Goal: Information Seeking & Learning: Check status

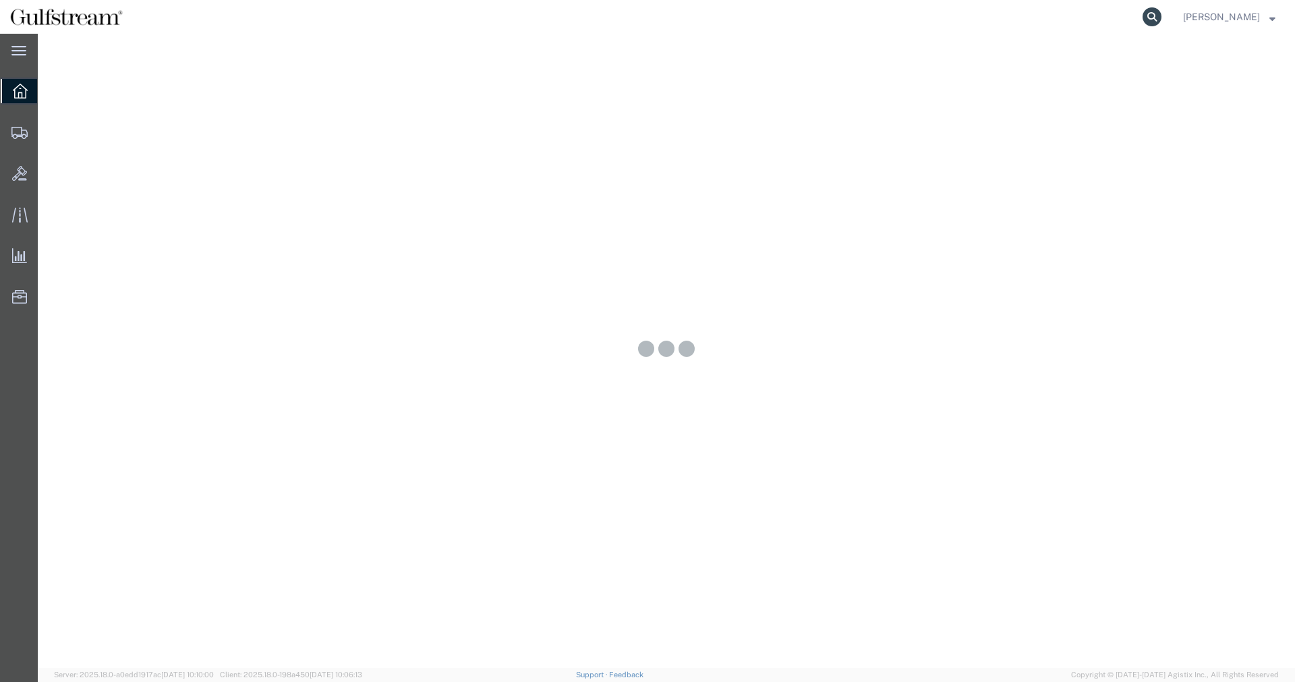
click at [1162, 19] on icon at bounding box center [1152, 16] width 19 height 19
click at [1124, 17] on input "search" at bounding box center [938, 17] width 410 height 32
paste input "277665447845"
click at [1164, 9] on form "277665447845" at bounding box center [948, 17] width 432 height 34
click at [1161, 12] on icon at bounding box center [1152, 16] width 19 height 19
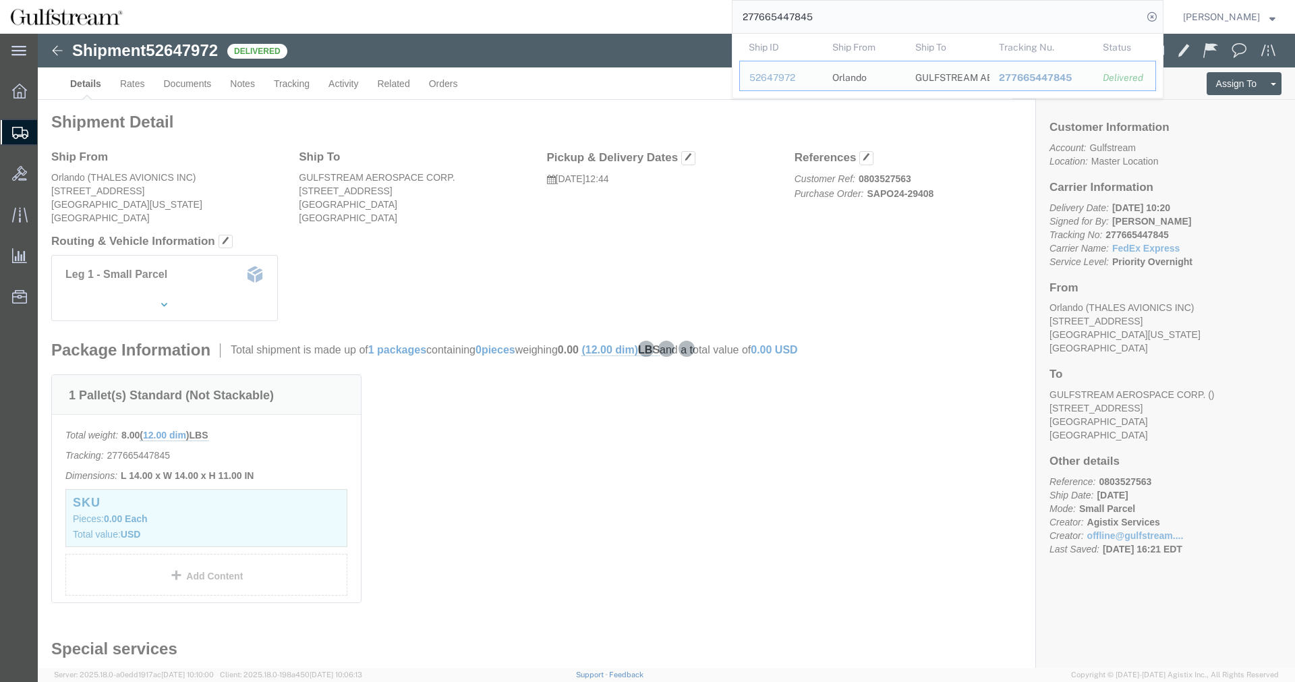
click h4 "Routing & Vehicle Information"
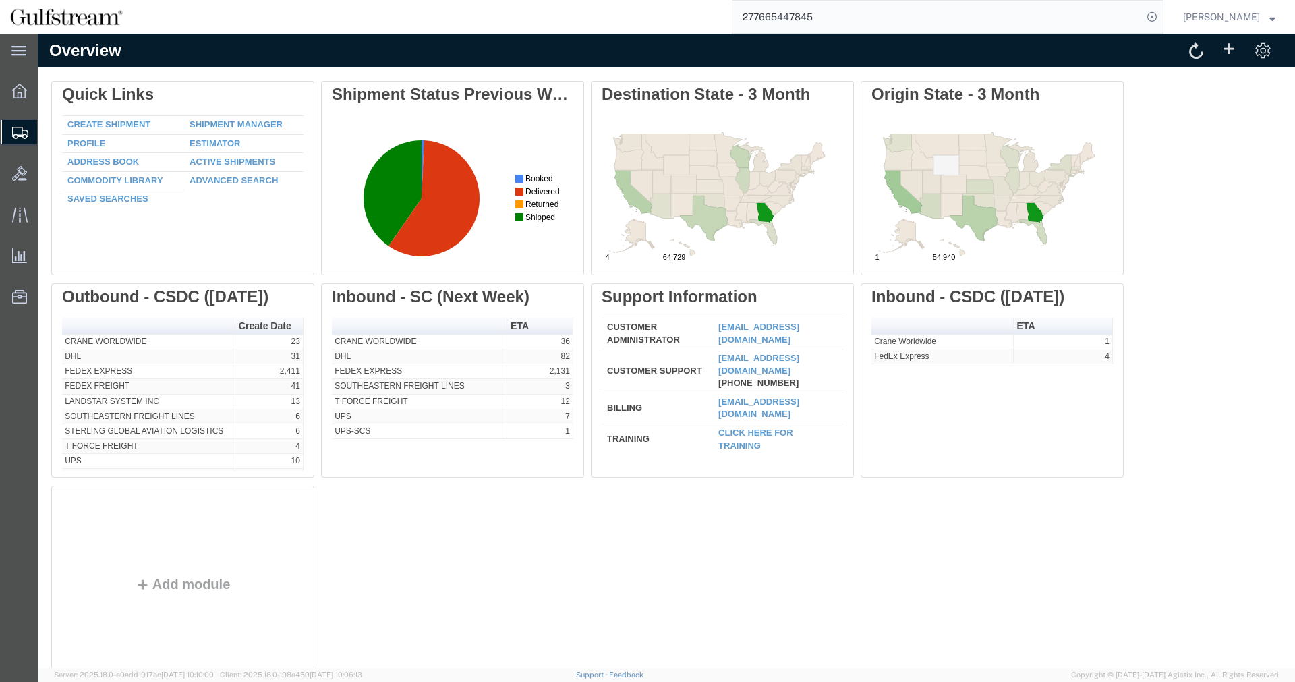
click at [839, 22] on input "277665447845" at bounding box center [938, 17] width 410 height 32
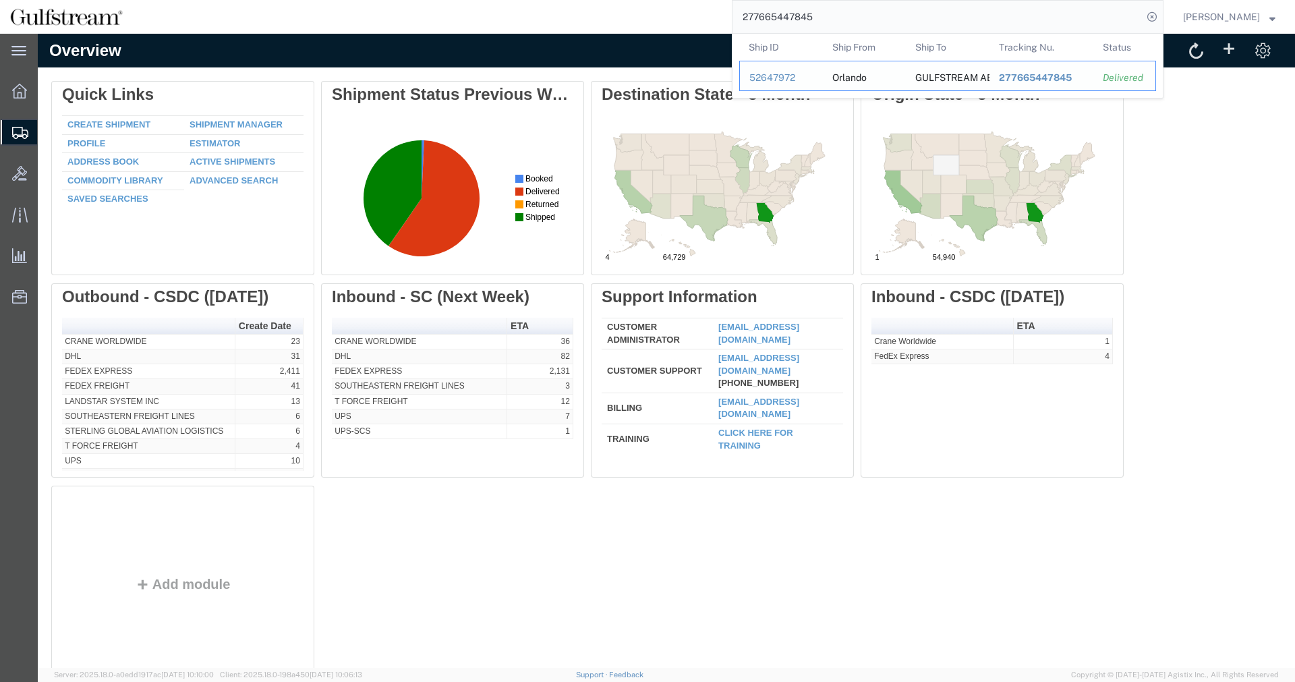
click at [1011, 68] on td "Tracking Nu. 277665447845" at bounding box center [1042, 76] width 105 height 30
click at [1018, 74] on span "277665447845" at bounding box center [1035, 77] width 73 height 11
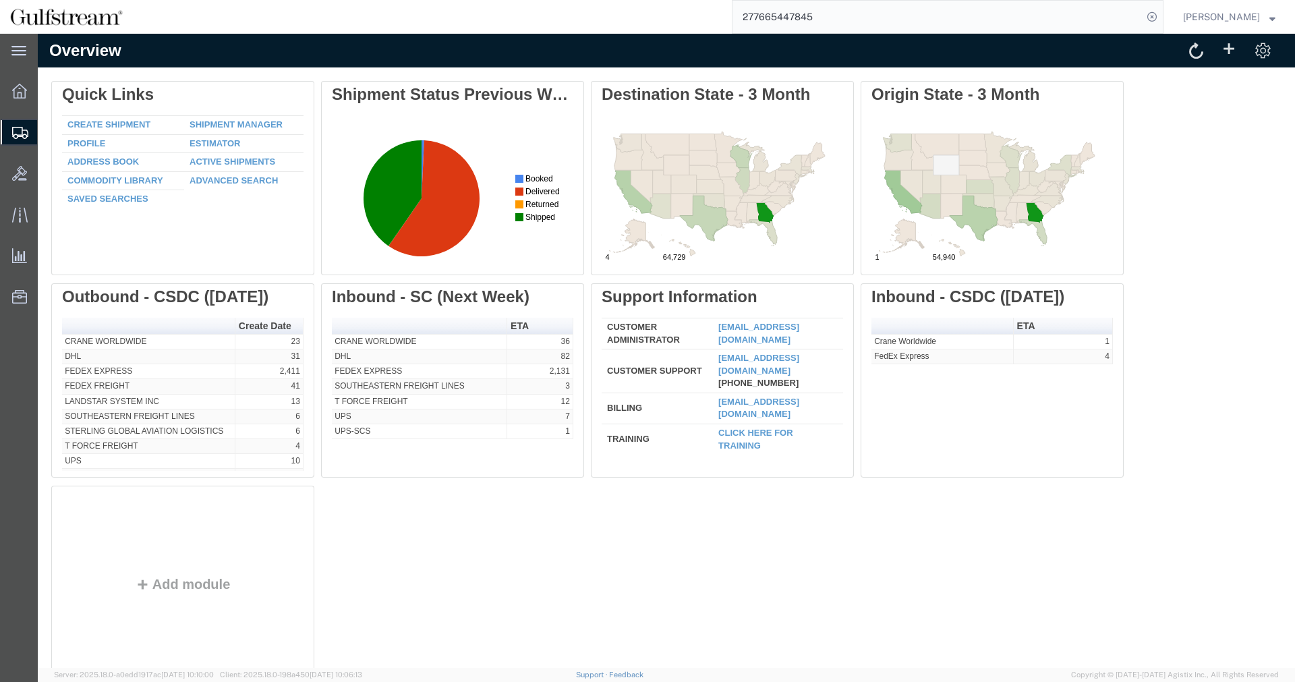
click at [820, 23] on input "277665447845" at bounding box center [938, 17] width 410 height 32
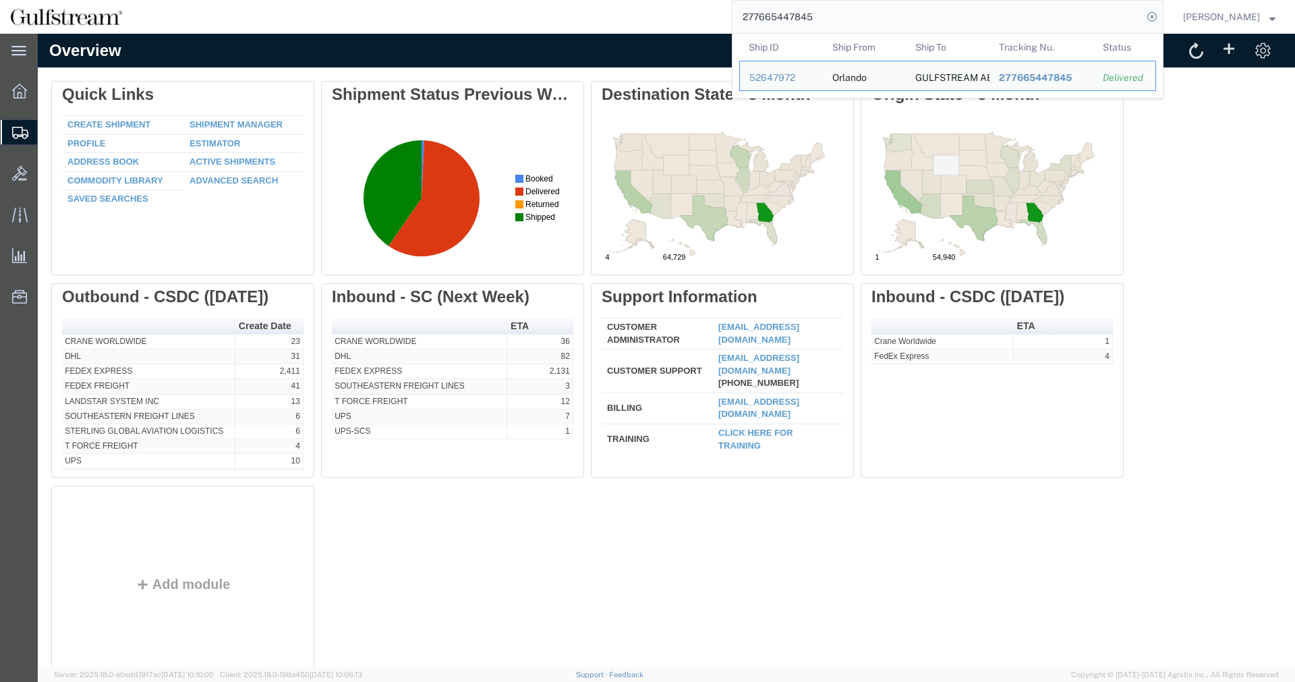
click at [820, 23] on input "277665447845" at bounding box center [938, 17] width 410 height 32
click at [9, 97] on div at bounding box center [20, 91] width 38 height 27
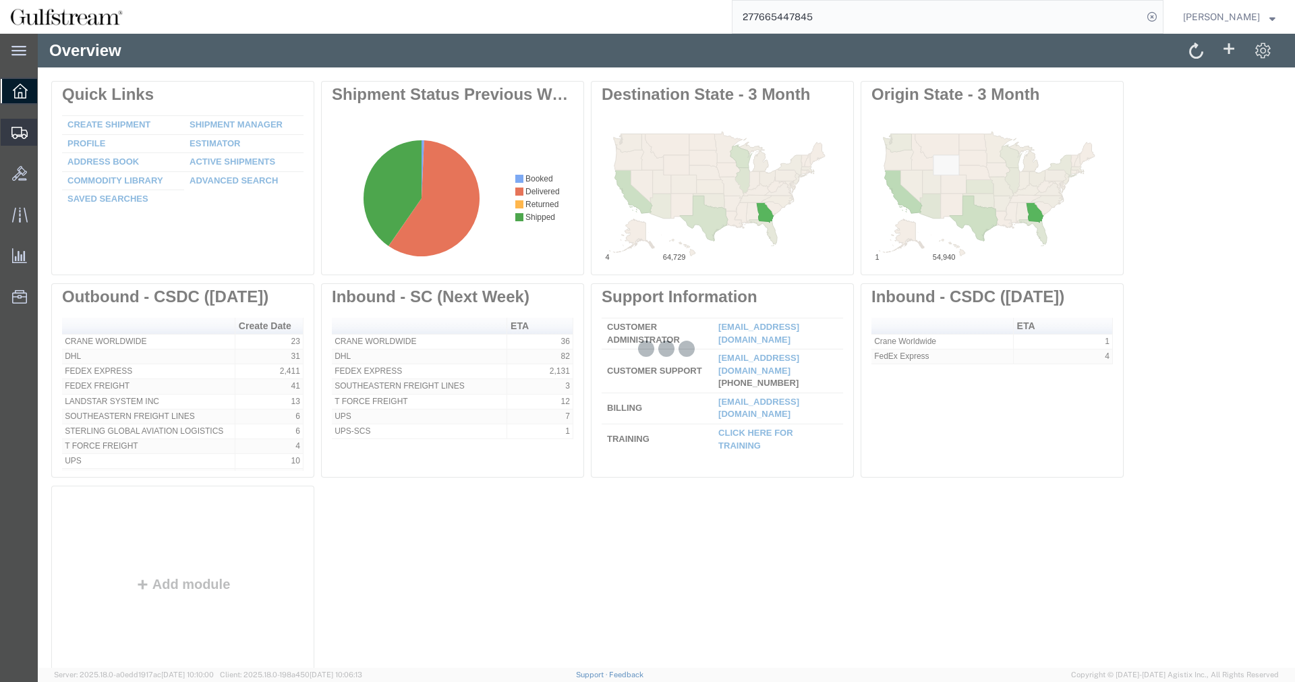
click at [13, 137] on icon at bounding box center [19, 133] width 16 height 12
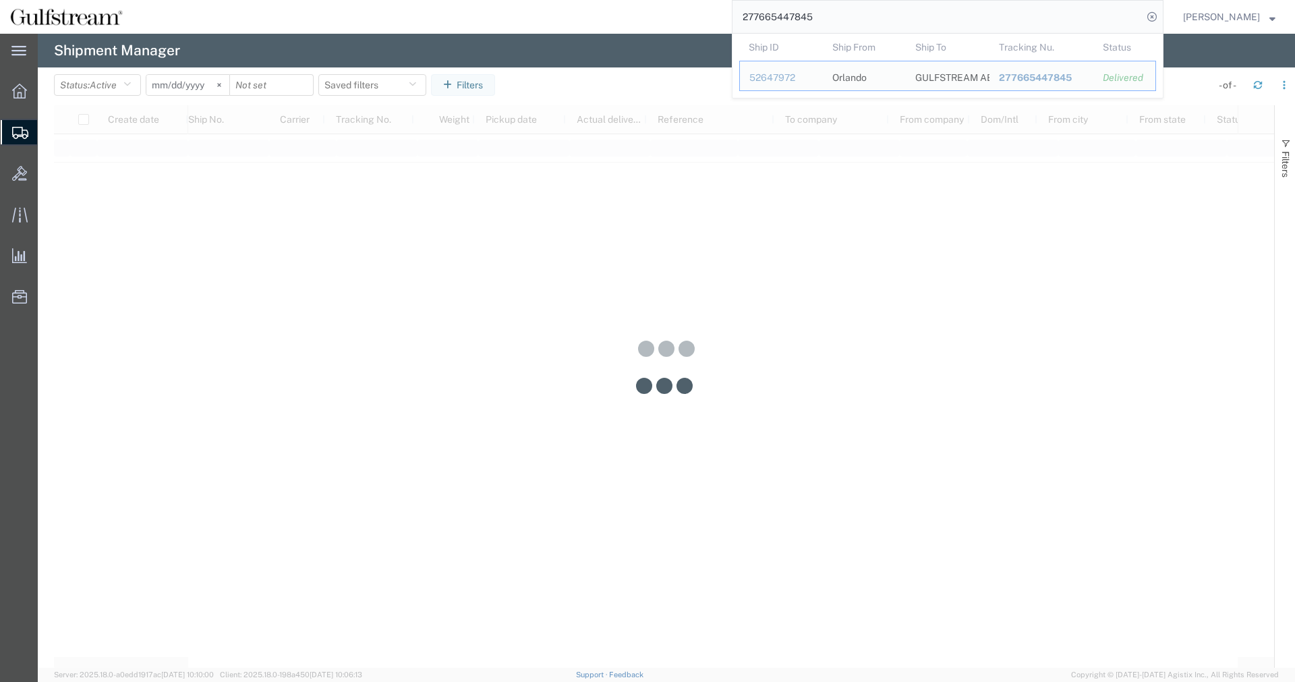
click at [913, 18] on input "277665447845" at bounding box center [938, 17] width 410 height 32
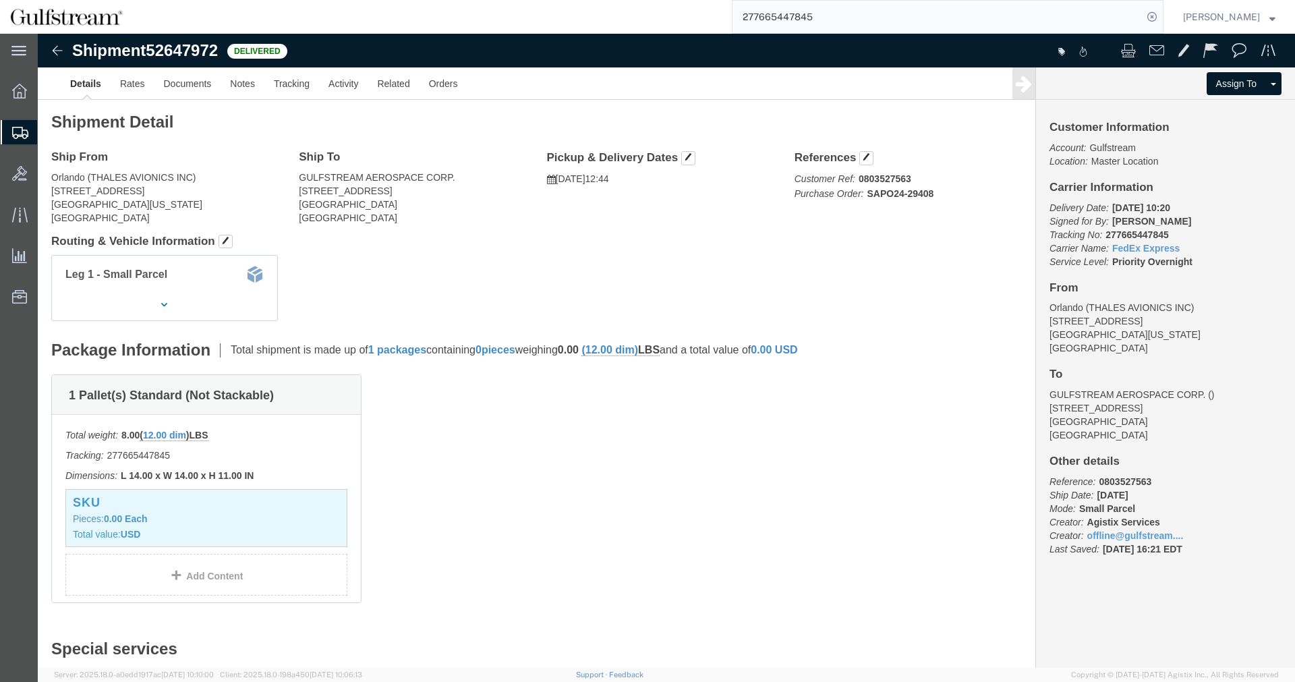
click at [785, 21] on input "277665447845" at bounding box center [938, 17] width 410 height 32
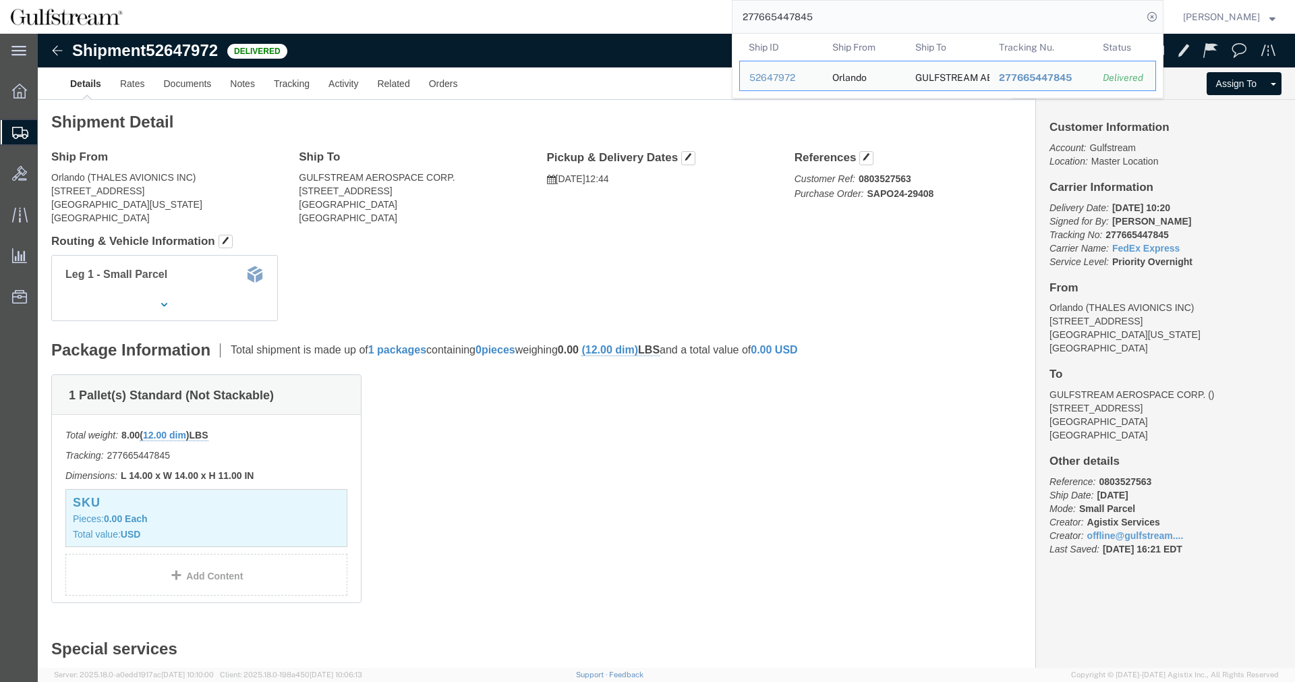
paste input "803385894"
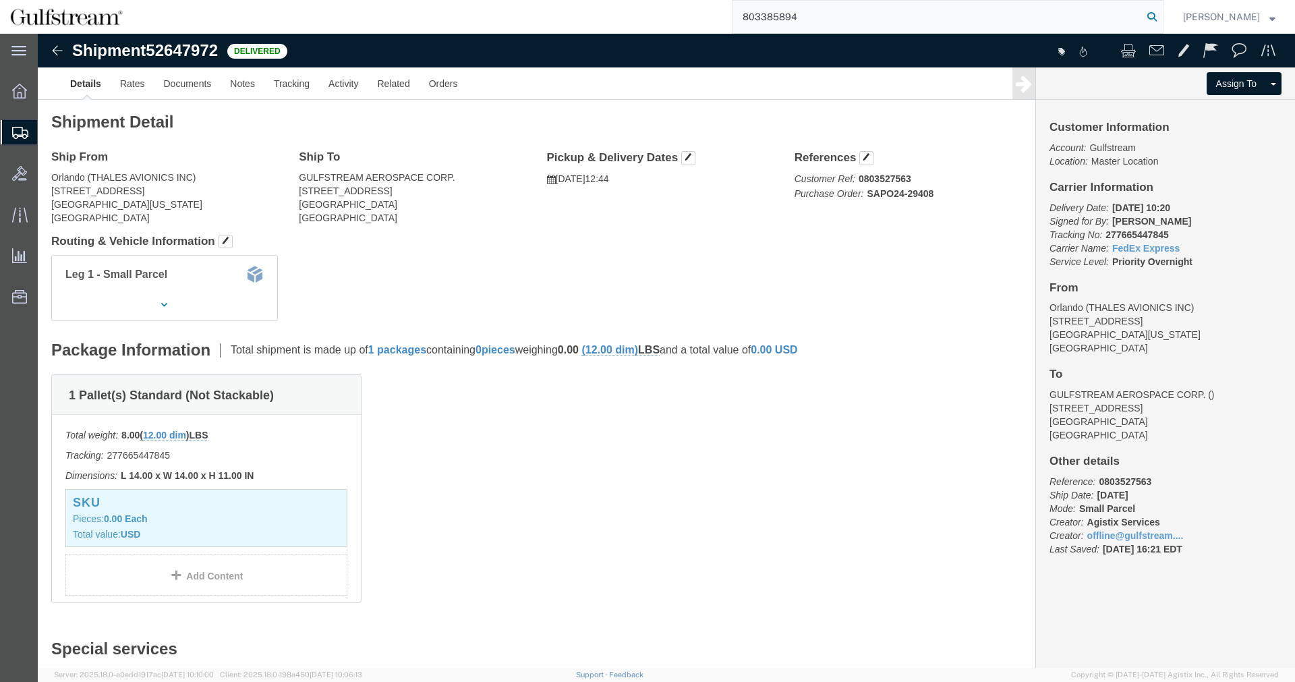
type input "803385894"
click at [1158, 13] on icon at bounding box center [1152, 16] width 19 height 19
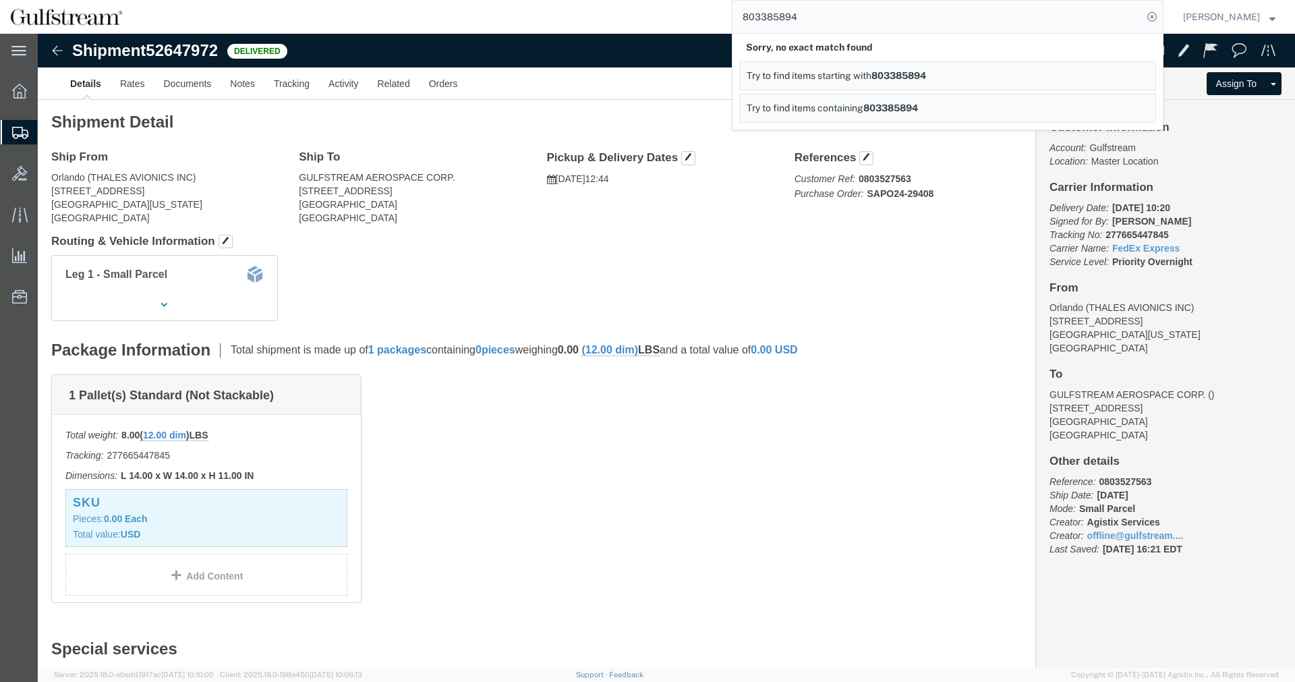
click at [889, 116] on link "Try to find items containing 803385894" at bounding box center [947, 108] width 417 height 29
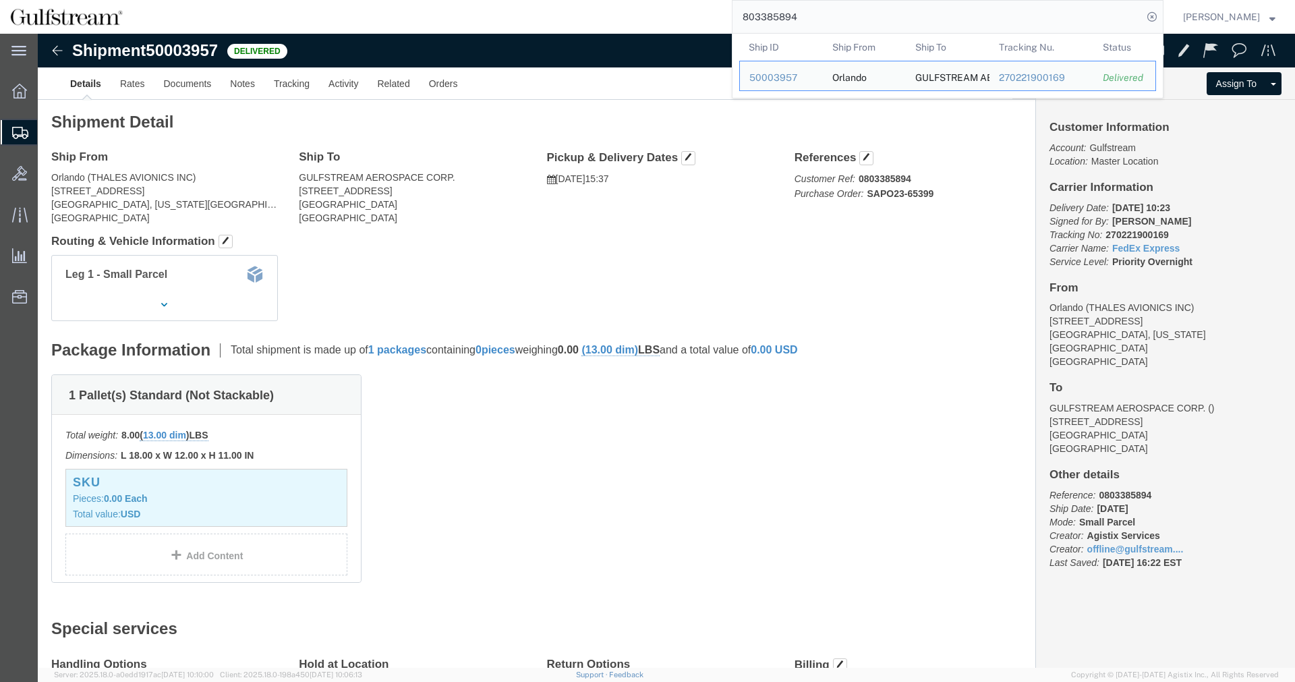
click h4 "Routing & Vehicle Information"
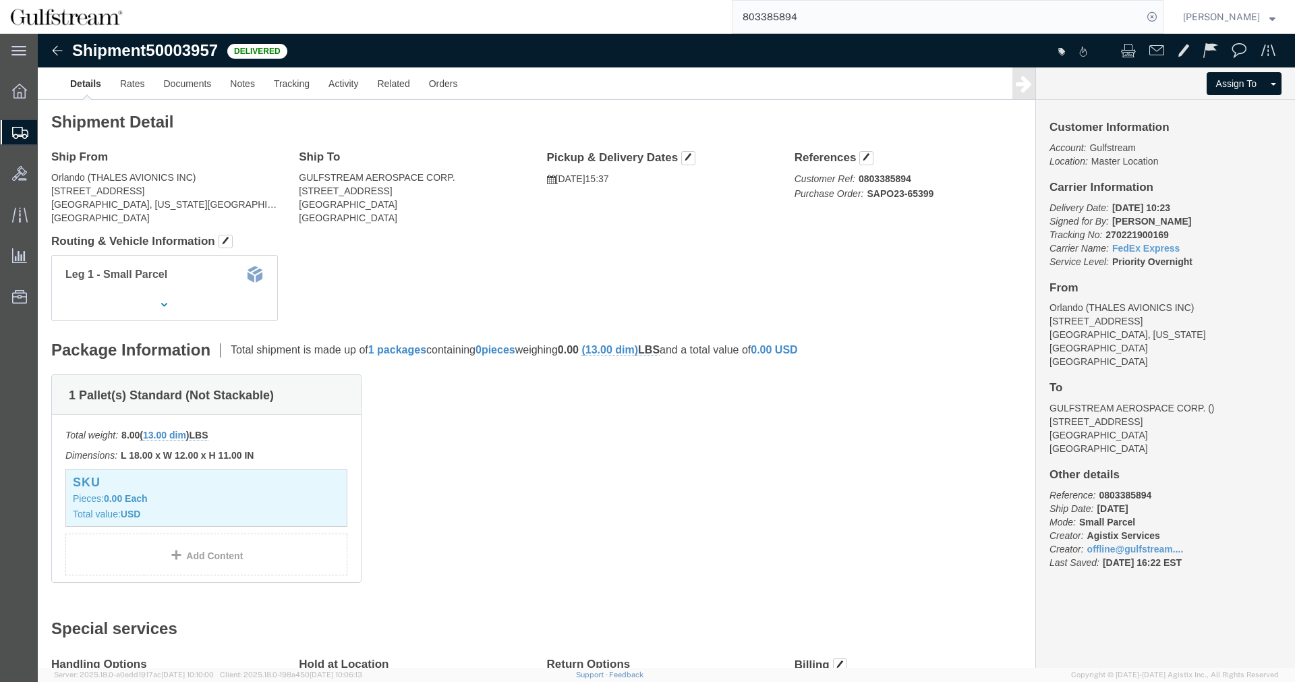
drag, startPoint x: 1250, startPoint y: 74, endPoint x: 1255, endPoint y: 2, distance: 72.3
click at [794, 12] on input "803385894" at bounding box center [938, 17] width 410 height 32
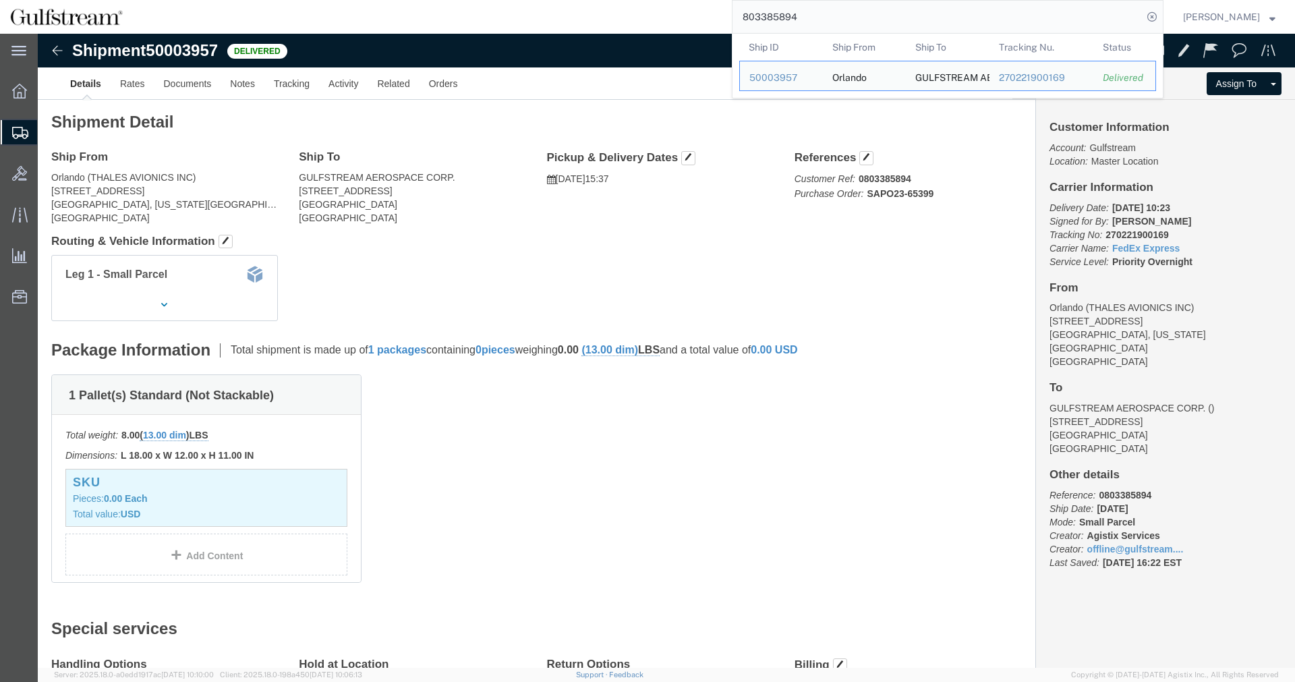
drag, startPoint x: 845, startPoint y: 10, endPoint x: 614, endPoint y: 12, distance: 231.4
click at [733, 11] on input "803385894" at bounding box center [938, 17] width 410 height 32
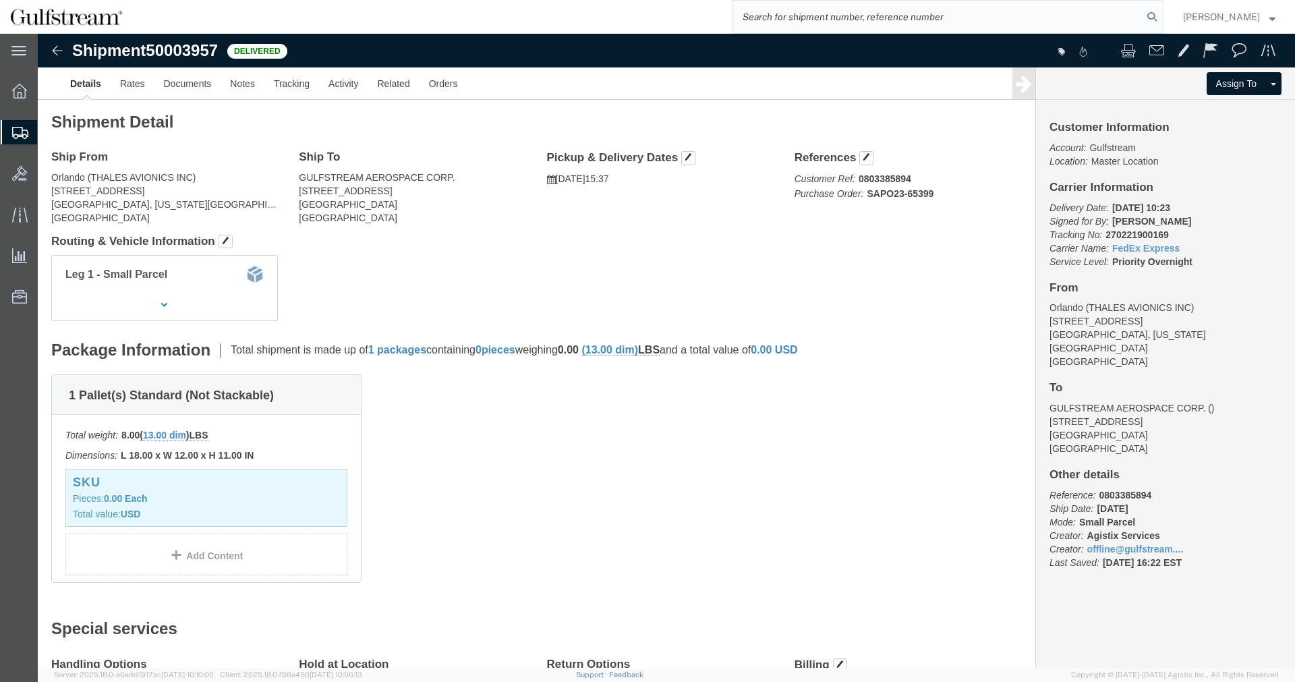
type input "1"
type input "277665447845"
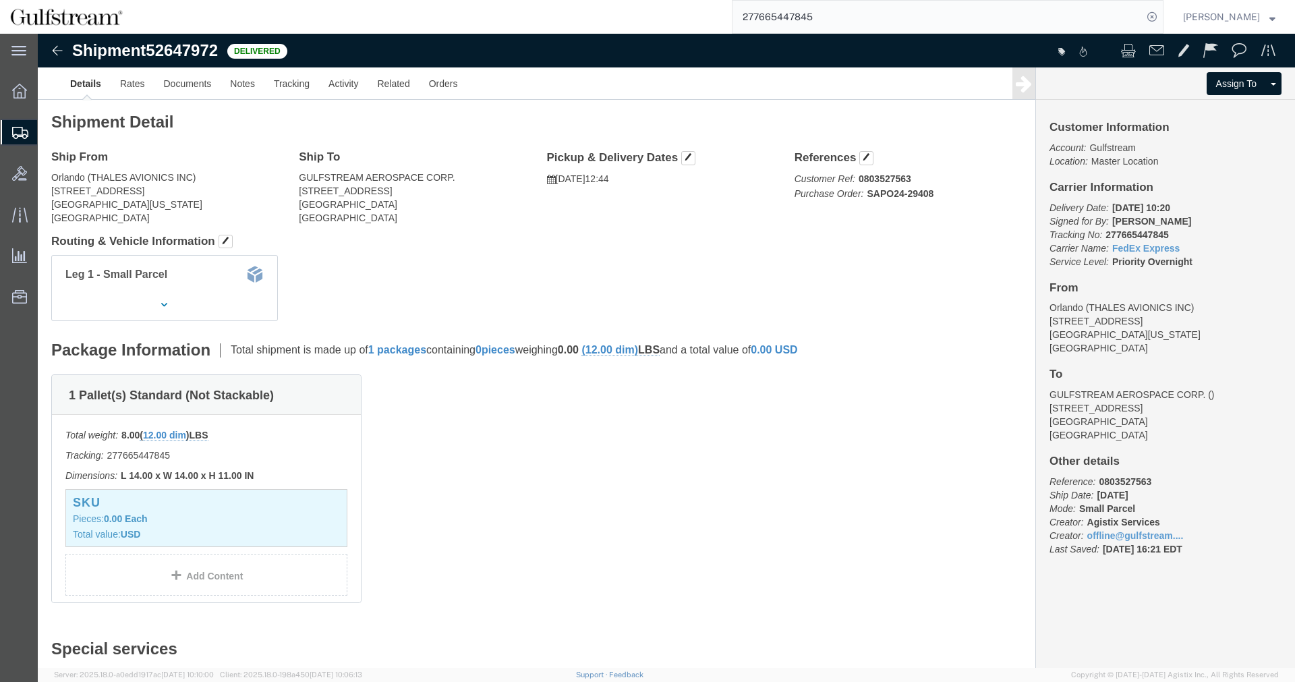
drag, startPoint x: 13, startPoint y: 155, endPoint x: 101, endPoint y: 161, distance: 87.9
click address "Orlando (THALES AVIONICS INC) 7415 Emerald Dunes Drive Suite 200 Orlando Florid…"
copy address "7415 Emerald Dunes"
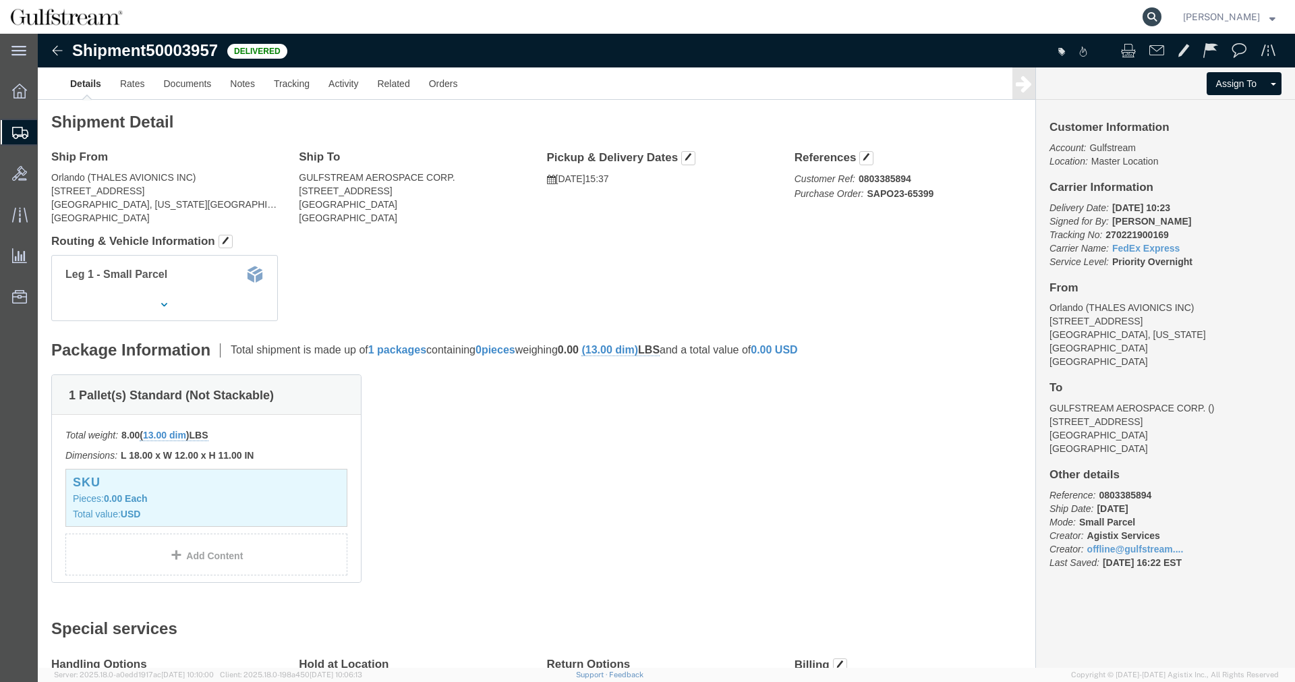
click at [1162, 16] on icon at bounding box center [1152, 16] width 19 height 19
click div "Leg 1 - Small Parcel"
drag, startPoint x: 53, startPoint y: 146, endPoint x: 153, endPoint y: 146, distance: 100.5
click address "Orlando (THALES AVIONICS INC) 7415 Emerald Dunes Drive Suite 200 Orlando, Flori…"
copy address "THALES AVIONICS INC"
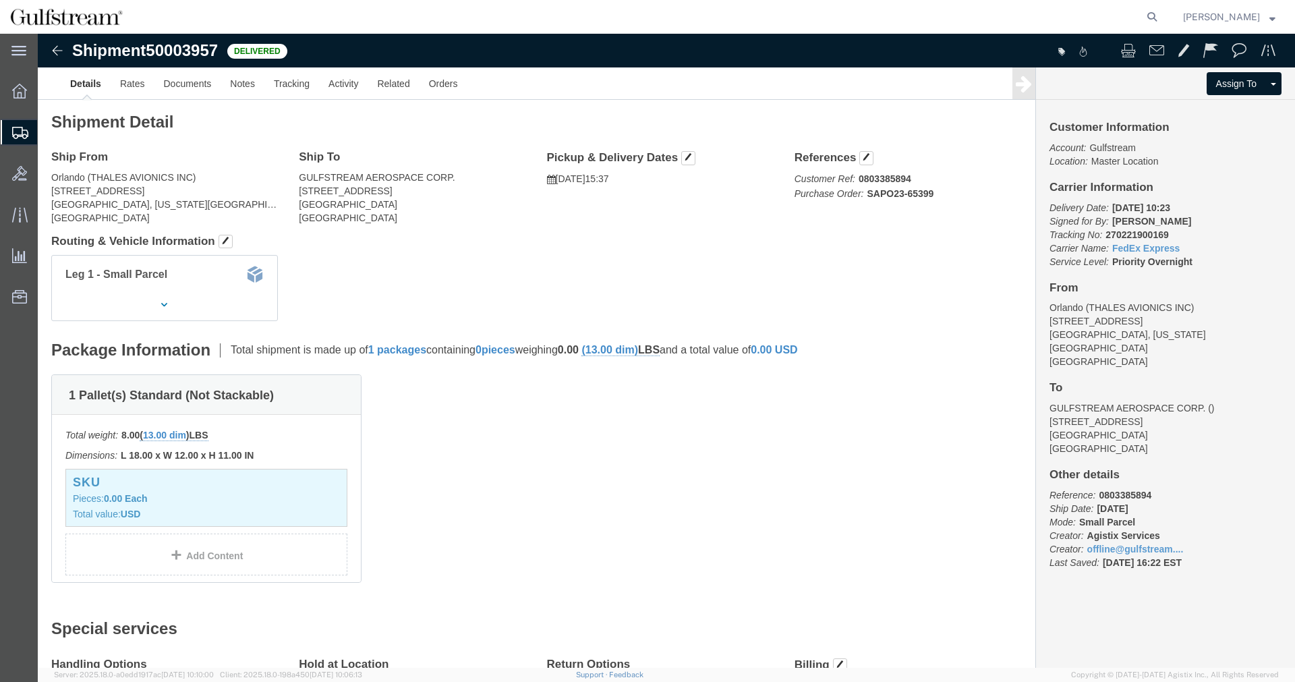
click address "Orlando (THALES AVIONICS INC) 7415 Emerald Dunes Drive Suite 200 Orlando, Flori…"
drag, startPoint x: 54, startPoint y: 142, endPoint x: 153, endPoint y: 136, distance: 99.3
click address "Orlando (THALES AVIONICS INC) 7415 Emerald Dunes Drive Suite 200 Orlando, Flori…"
copy address "THALES AVIONICS INC"
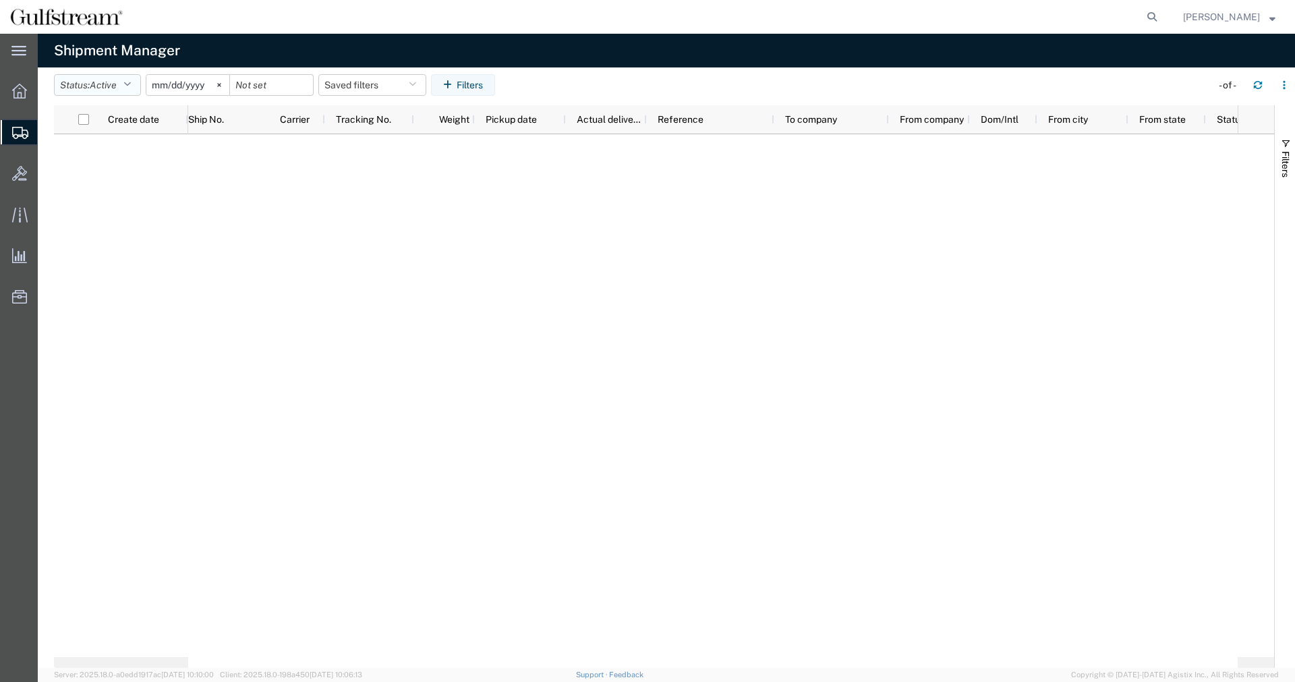
click at [107, 92] on button "Status: Active" at bounding box center [97, 85] width 87 height 22
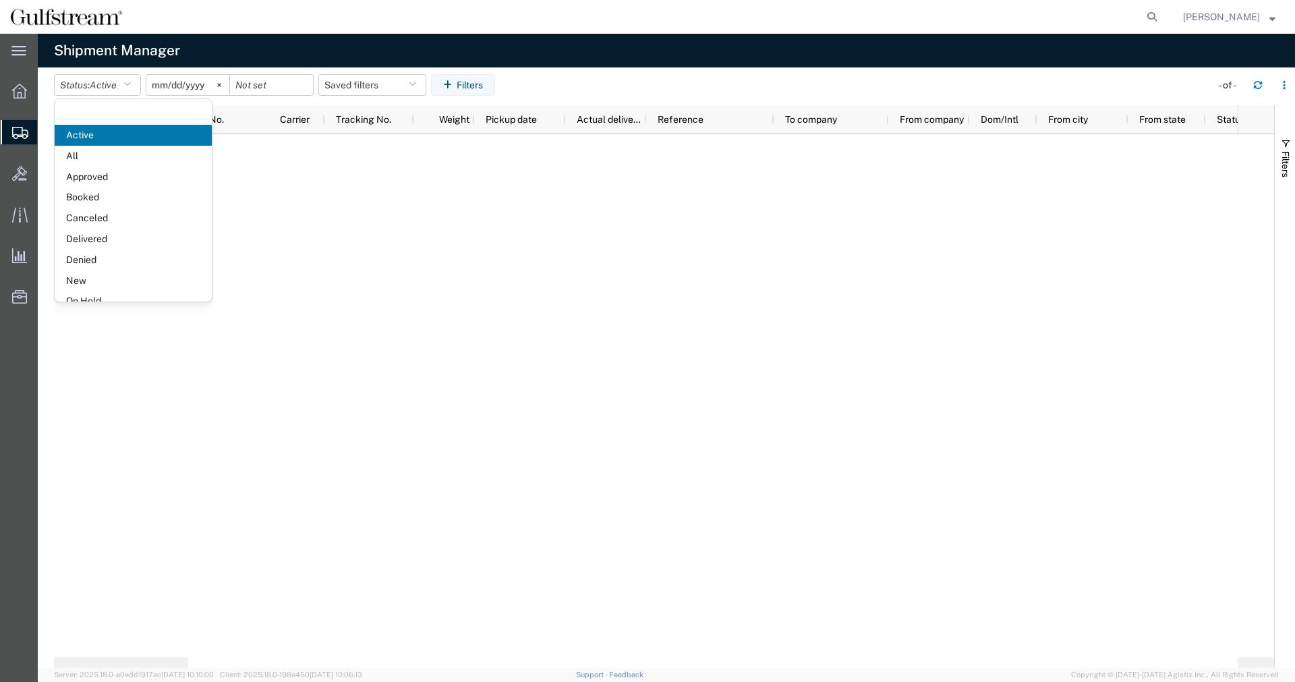
click at [120, 159] on span "All" at bounding box center [133, 156] width 157 height 21
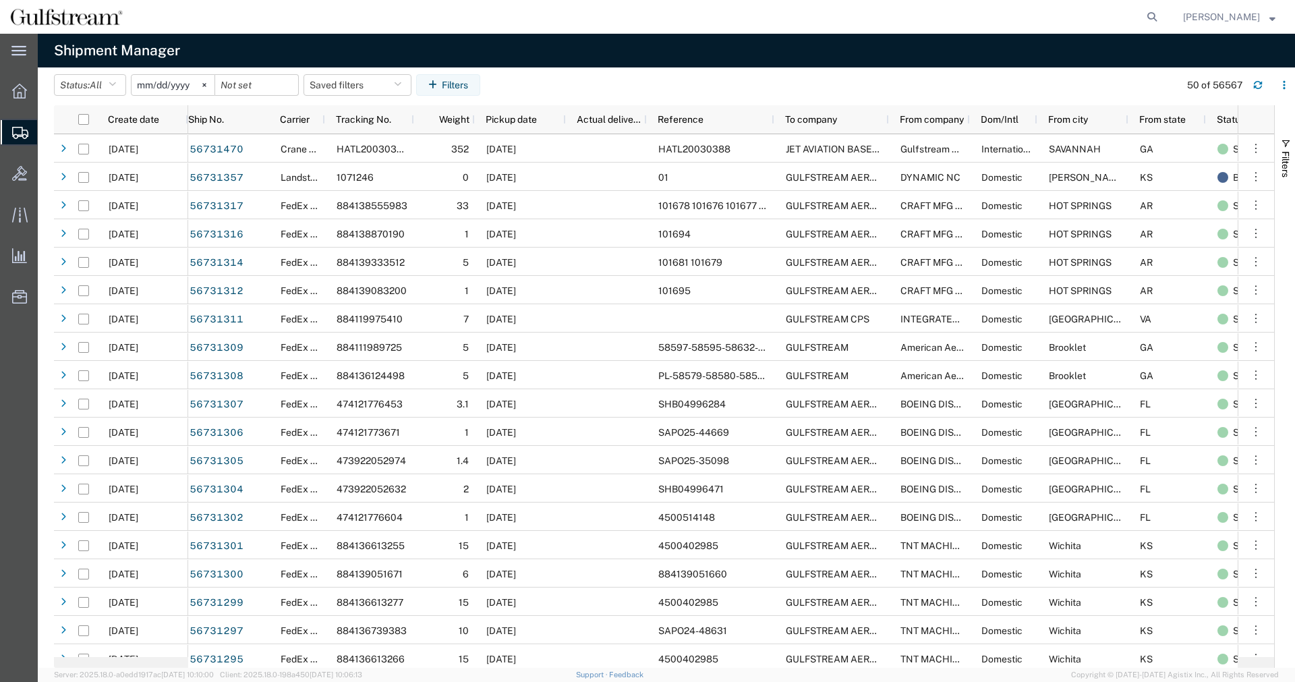
click at [199, 87] on input "2025-08-05" at bounding box center [173, 85] width 83 height 20
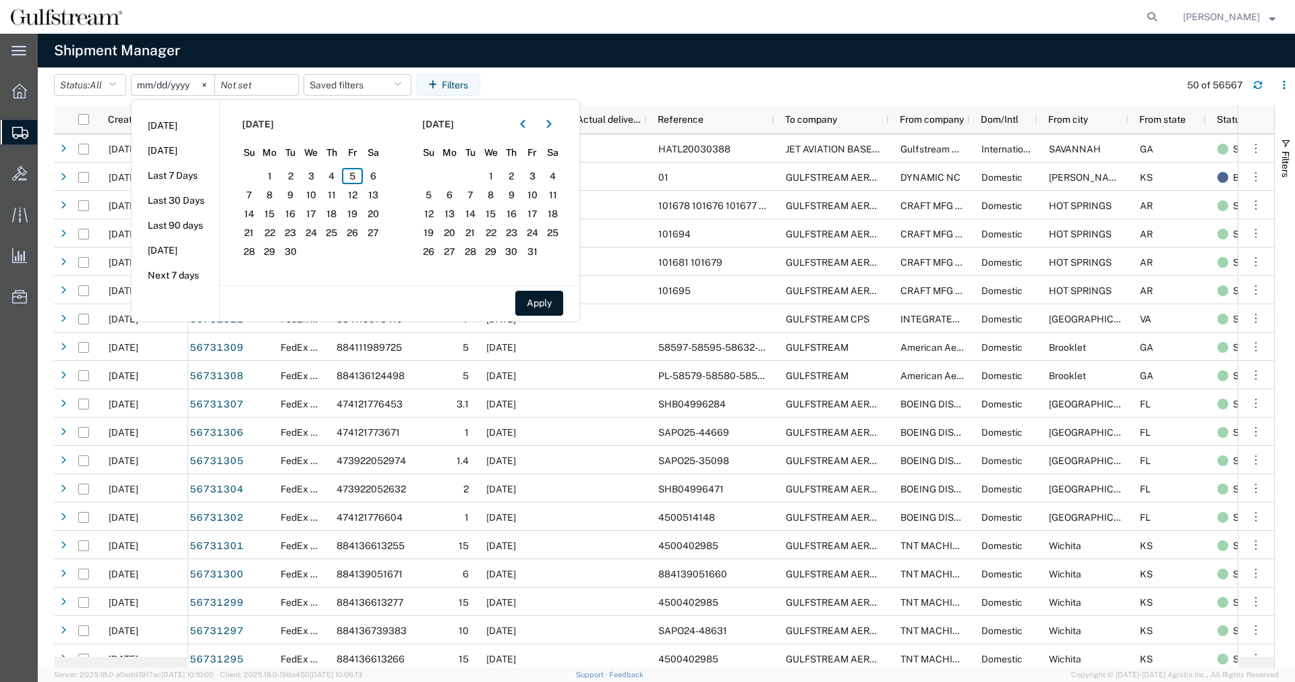
click at [146, 87] on input "2024-08-05" at bounding box center [173, 85] width 83 height 20
click at [532, 310] on button "Apply" at bounding box center [539, 303] width 48 height 25
type input "2024-01-04"
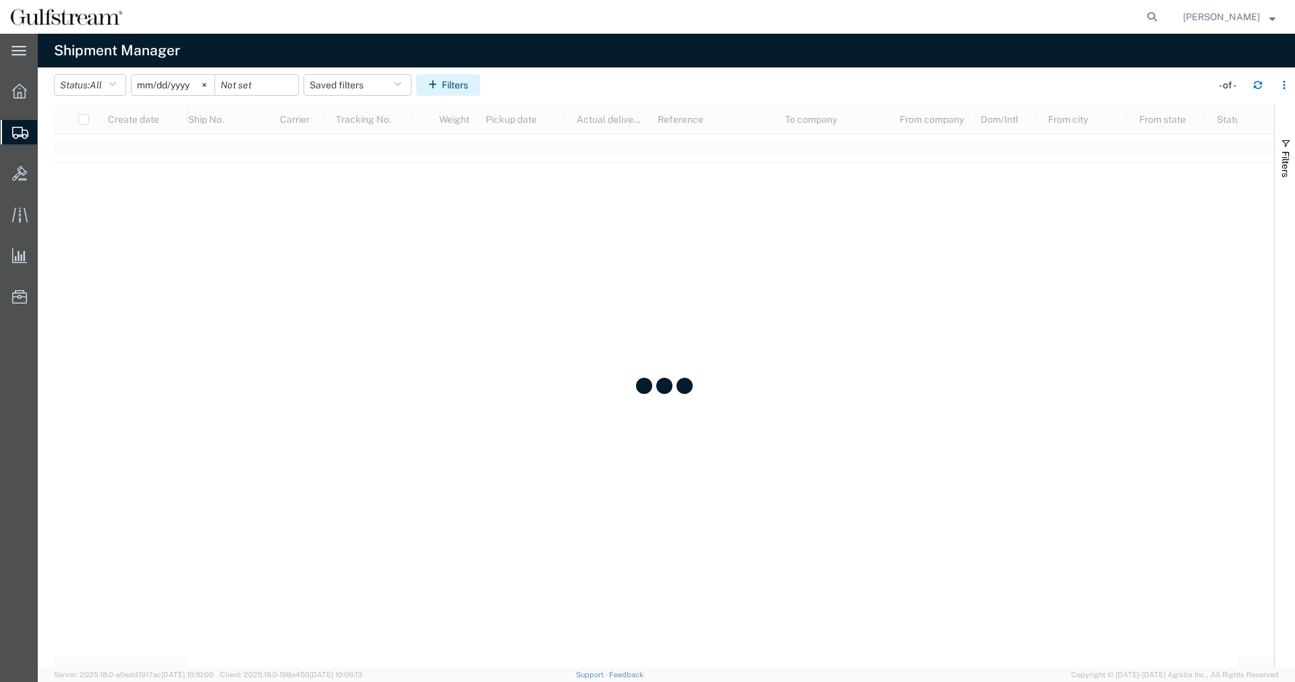
click at [460, 90] on button "Filters" at bounding box center [448, 85] width 64 height 22
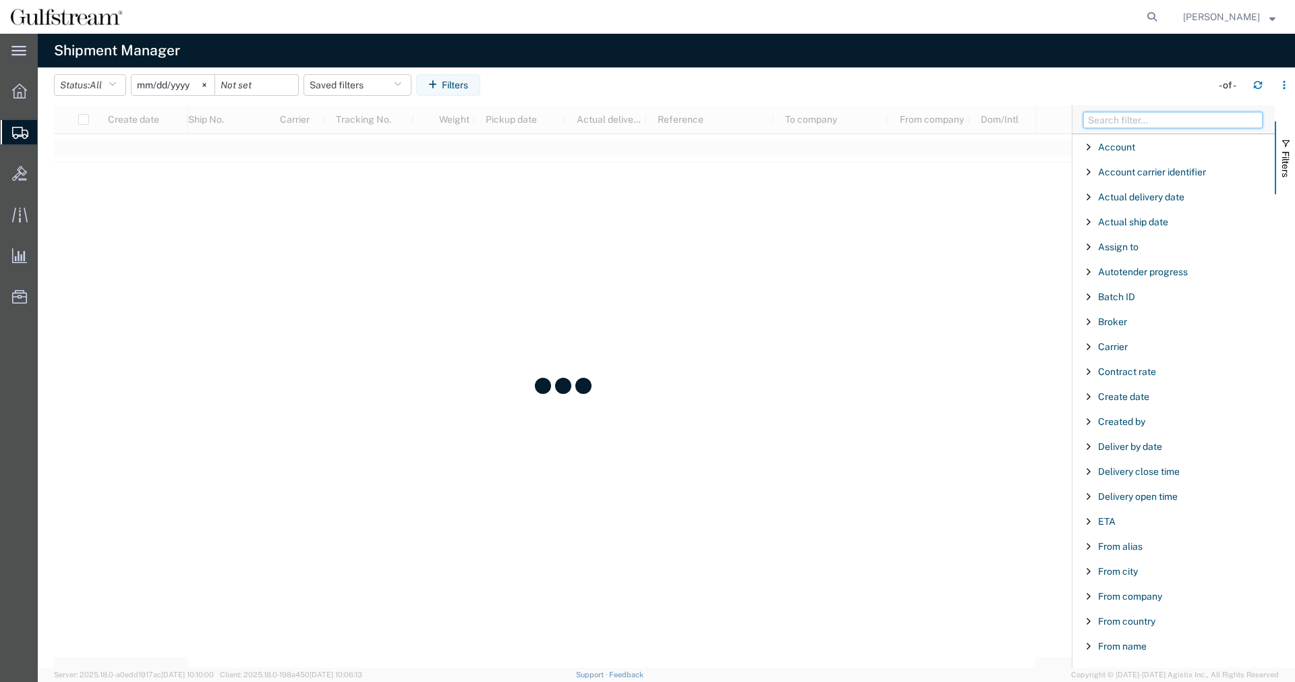
click at [1182, 113] on input "Filter Columns Input" at bounding box center [1173, 120] width 179 height 16
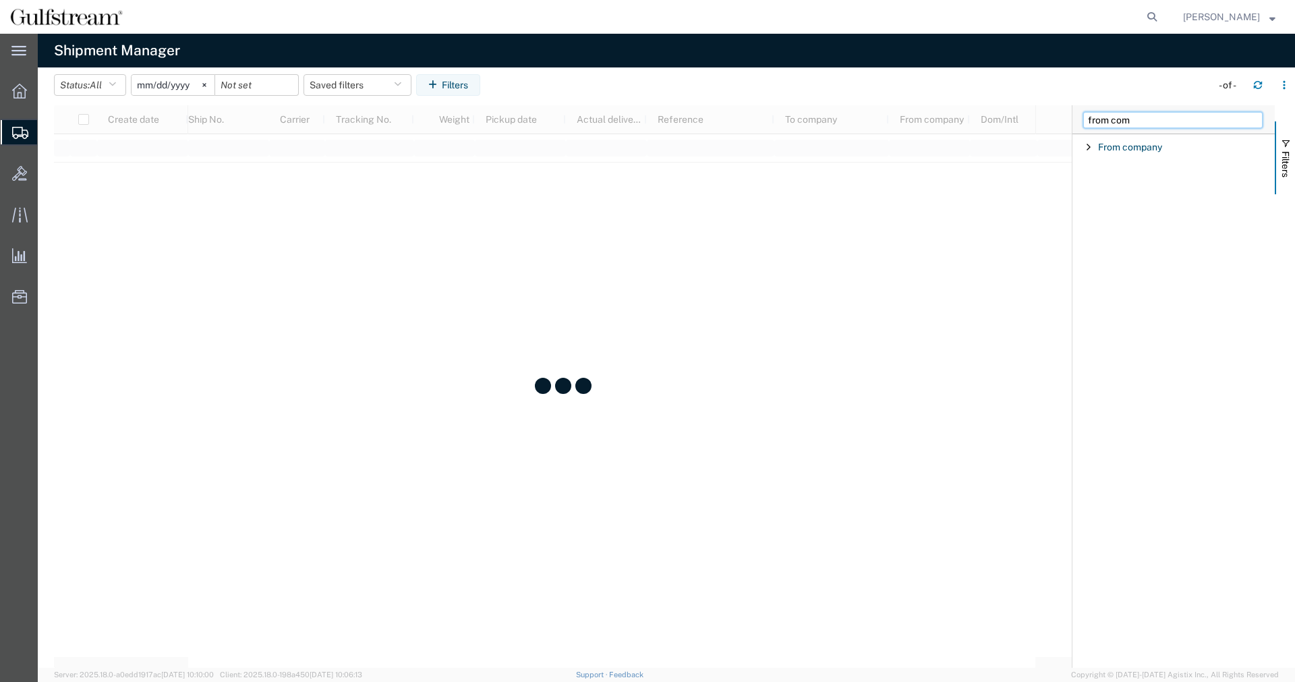
type input "from com"
click at [1088, 152] on span "Filter List 1 Filters" at bounding box center [1089, 147] width 11 height 11
click at [1117, 184] on div "starts with" at bounding box center [1174, 181] width 154 height 11
click at [1142, 207] on input "Filter Value" at bounding box center [1178, 204] width 177 height 16
paste input "THALES AVIONICS INC"
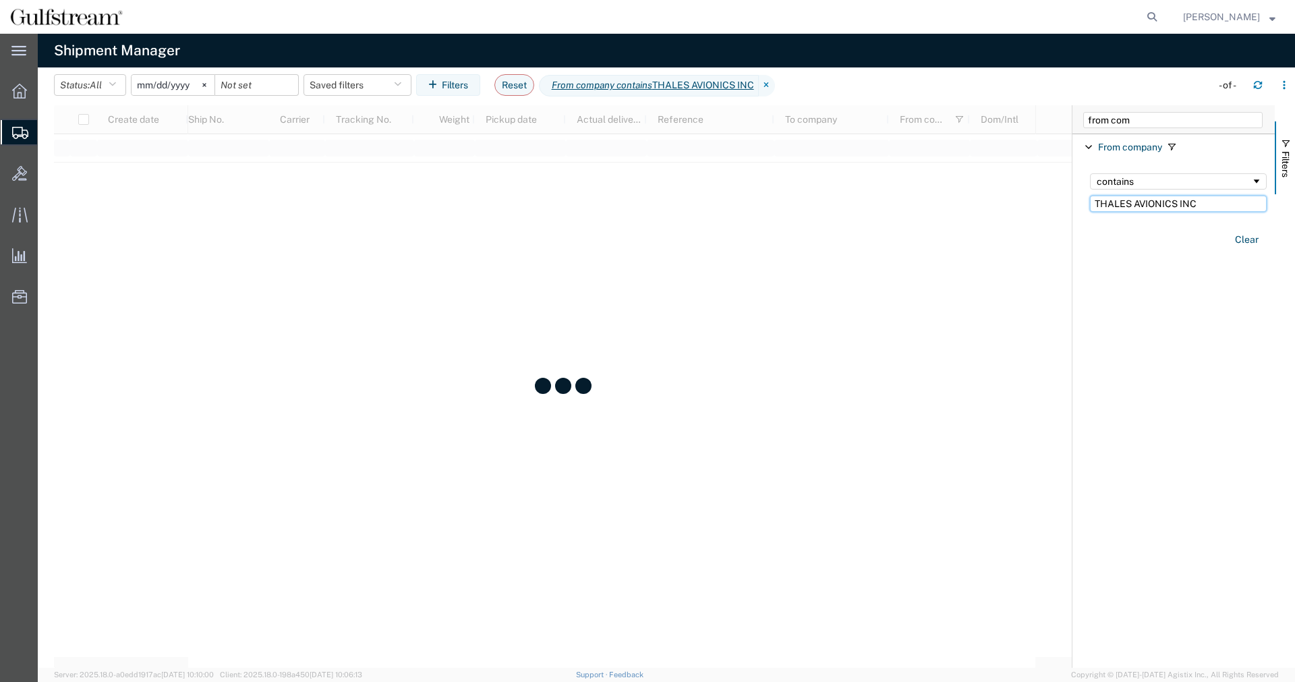
type input "THALES AVIONICS INC"
click at [1136, 119] on input "from com" at bounding box center [1173, 120] width 179 height 16
drag, startPoint x: 1067, startPoint y: 109, endPoint x: 936, endPoint y: 110, distance: 130.9
click at [1084, 112] on input "from com" at bounding box center [1173, 120] width 179 height 16
type input "from stree"
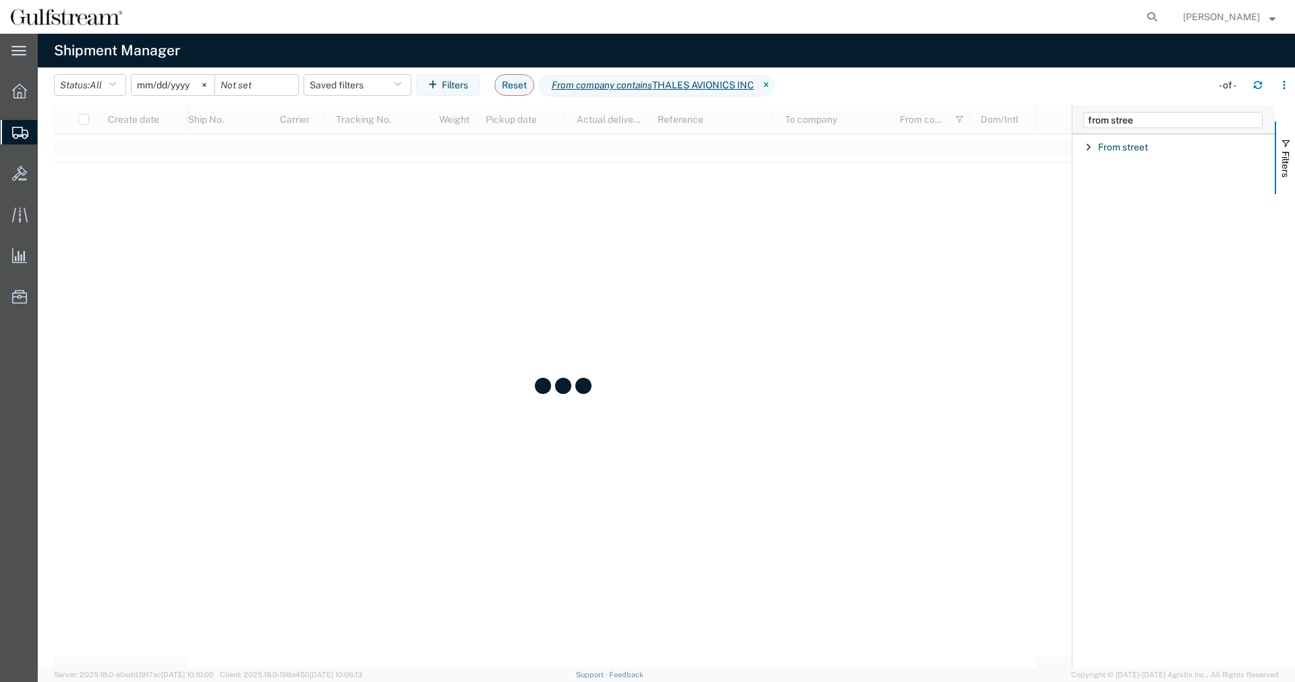
click at [1086, 145] on span "Filter List 1 Filters" at bounding box center [1089, 147] width 11 height 11
click at [1119, 185] on div "starts with" at bounding box center [1174, 181] width 154 height 11
drag, startPoint x: 1135, startPoint y: 215, endPoint x: 1132, endPoint y: 204, distance: 10.5
click at [1131, 201] on input "Filter Value" at bounding box center [1178, 204] width 177 height 16
paste input "7415 Emerald Dunes"
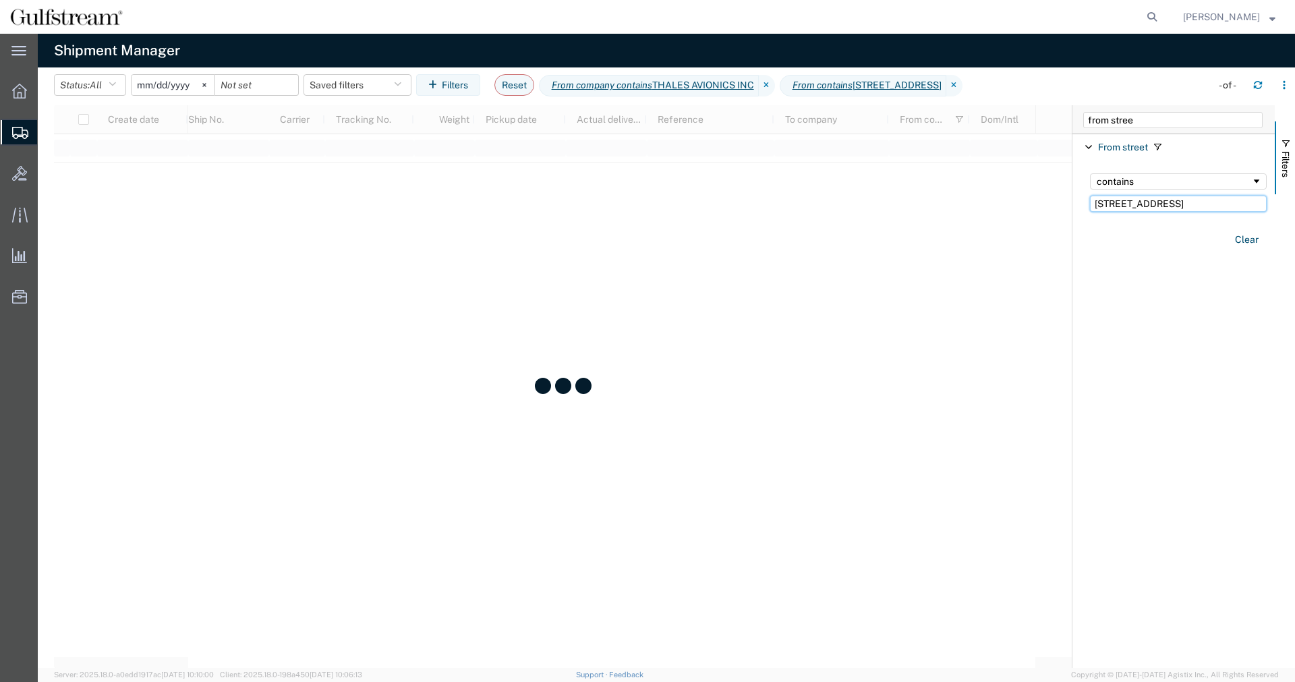
type input "7415 Emerald Dunes"
click at [1145, 119] on input "from stree" at bounding box center [1173, 120] width 179 height 16
drag, startPoint x: 1148, startPoint y: 115, endPoint x: 831, endPoint y: 108, distance: 317.8
click at [1084, 113] on input "from stree" at bounding box center [1173, 120] width 179 height 16
type input "e"
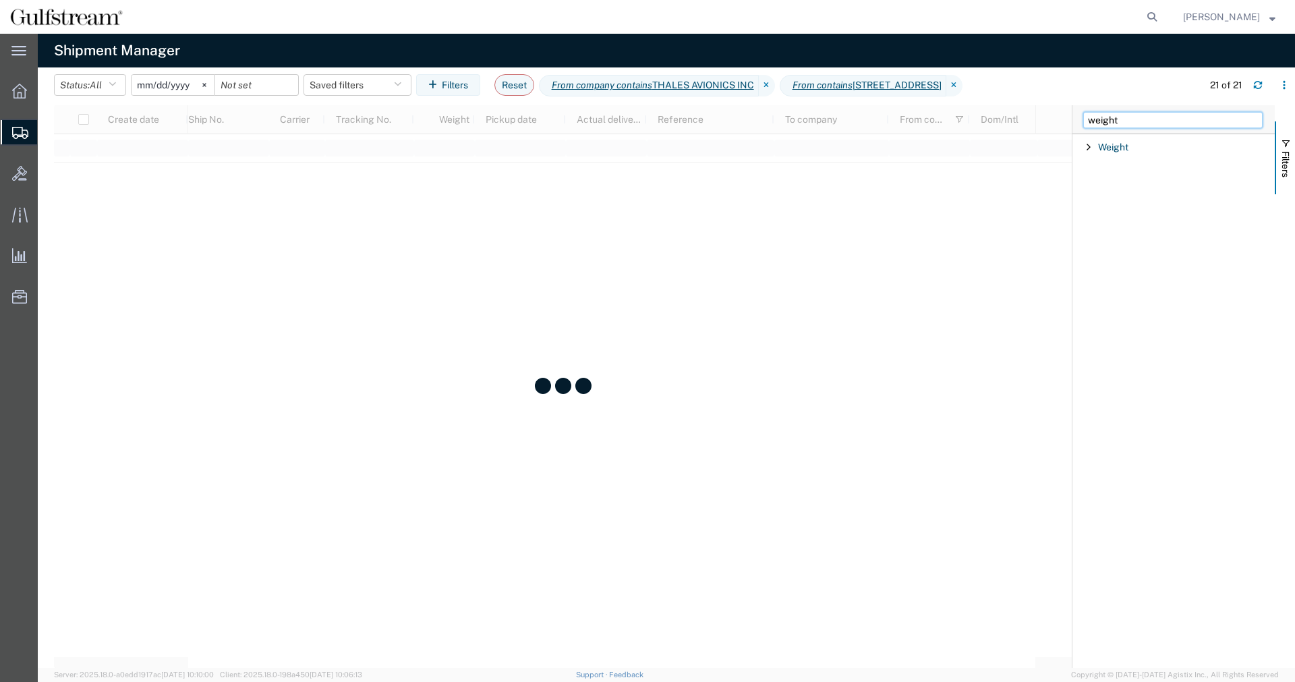
type input "weight"
click at [1093, 142] on span "Filter List 1 Filters" at bounding box center [1089, 147] width 11 height 11
click at [1113, 194] on div "equal" at bounding box center [1178, 192] width 193 height 55
click at [1117, 198] on input "Filter Value" at bounding box center [1178, 204] width 177 height 16
type input "8"
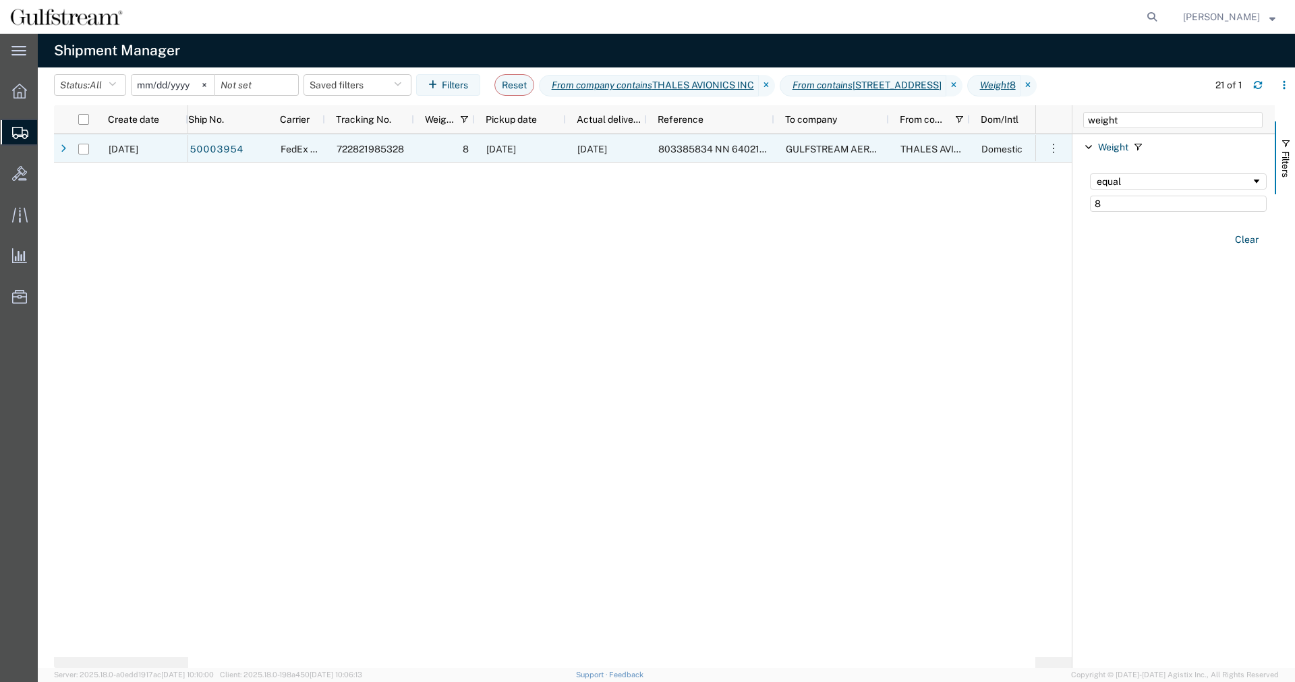
click at [541, 156] on div "[DATE]" at bounding box center [520, 148] width 91 height 28
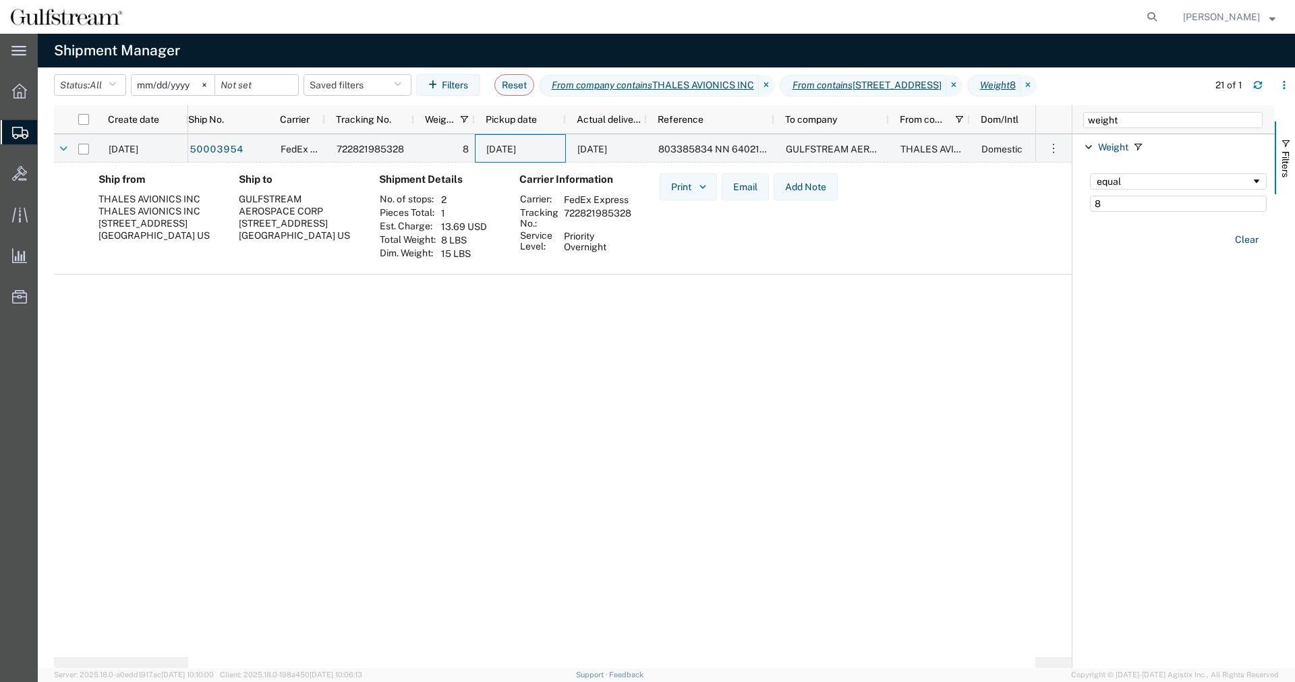
click at [574, 213] on td "722821985328" at bounding box center [597, 217] width 77 height 23
copy td "722821985328"
click at [775, 88] on icon at bounding box center [767, 86] width 16 height 22
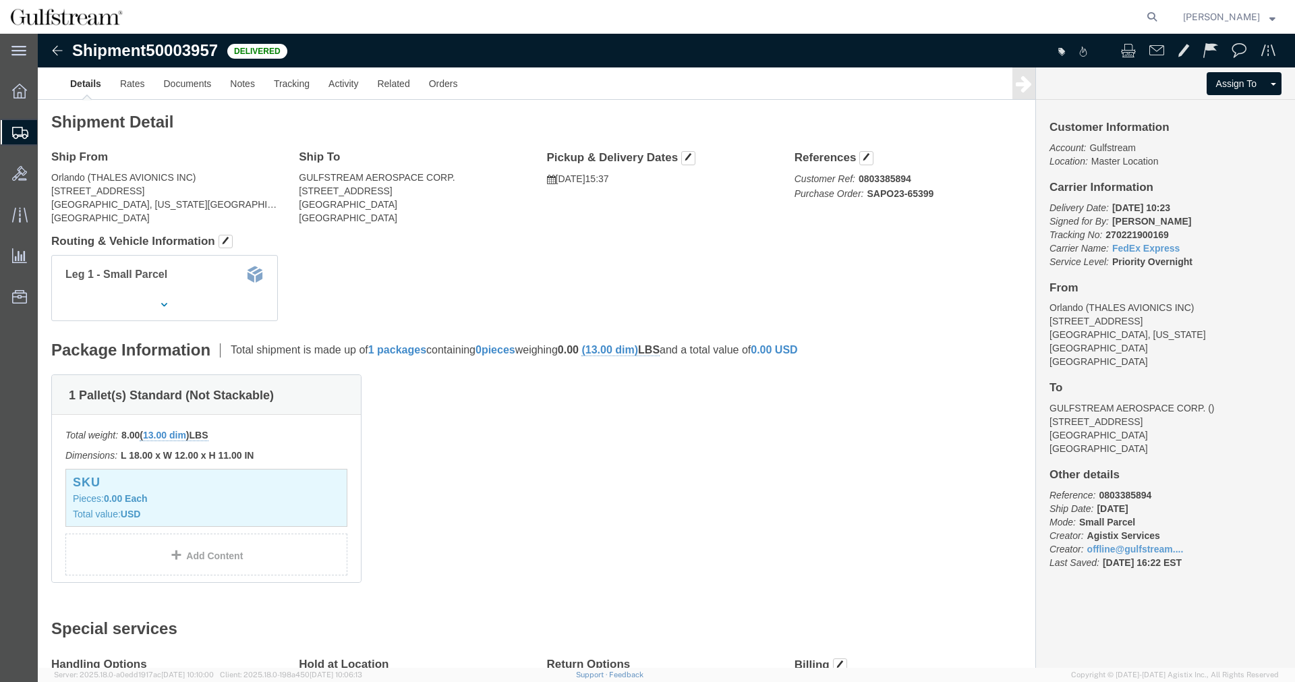
click at [1164, 22] on form at bounding box center [1153, 17] width 22 height 34
click at [1162, 19] on icon at bounding box center [1152, 16] width 19 height 19
click at [1100, 12] on input "search" at bounding box center [938, 17] width 410 height 32
paste input "722821985328"
type input "722821985328"
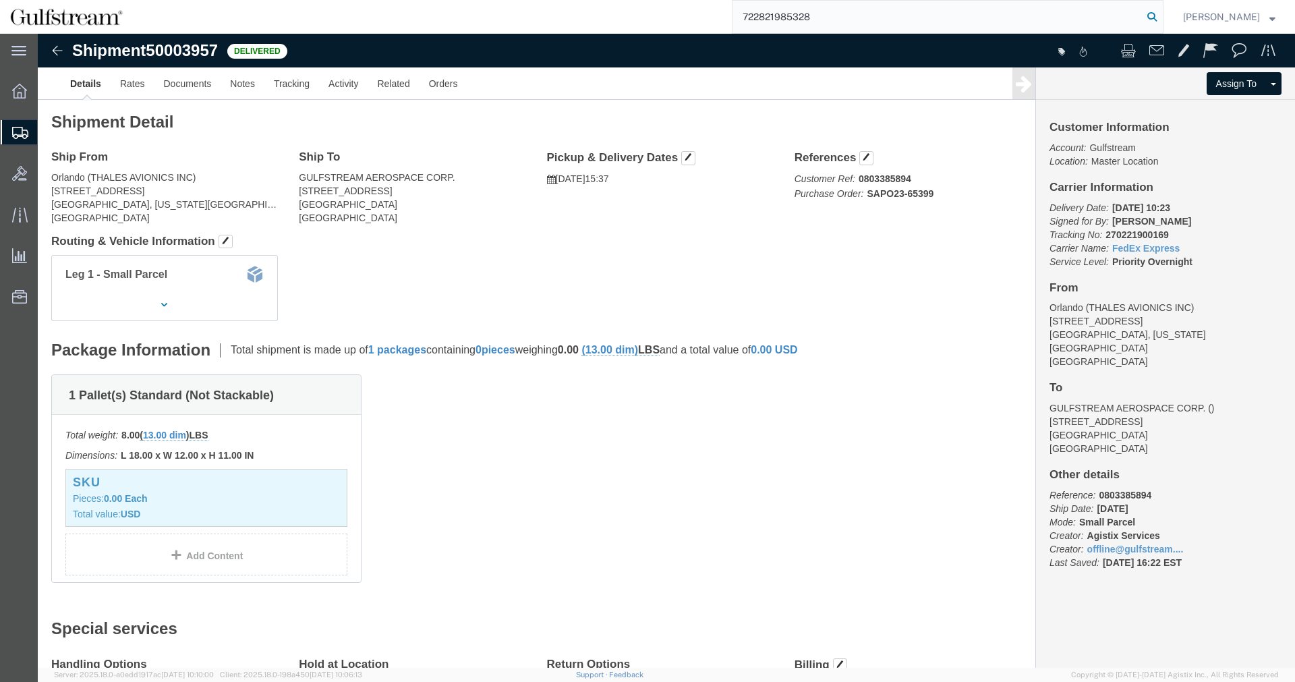
click at [1162, 14] on icon at bounding box center [1152, 16] width 19 height 19
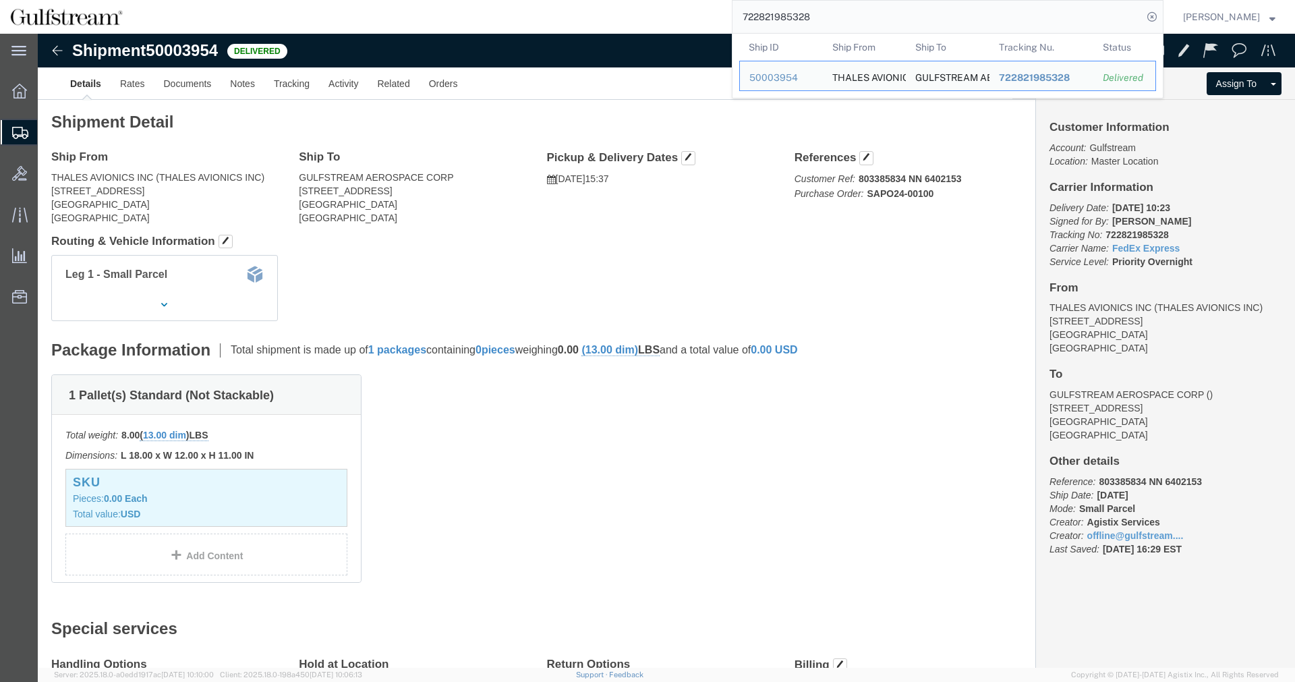
click at [779, 11] on input "722821985328" at bounding box center [938, 17] width 410 height 32
